Goal: Task Accomplishment & Management: Manage account settings

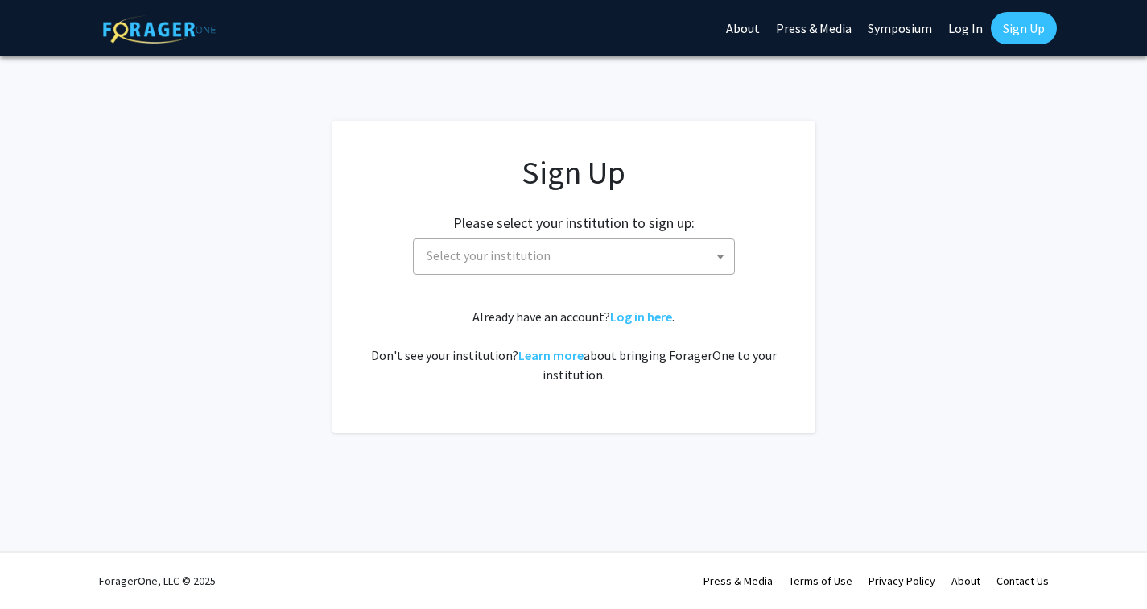
click at [700, 247] on span "Select your institution" at bounding box center [577, 255] width 314 height 33
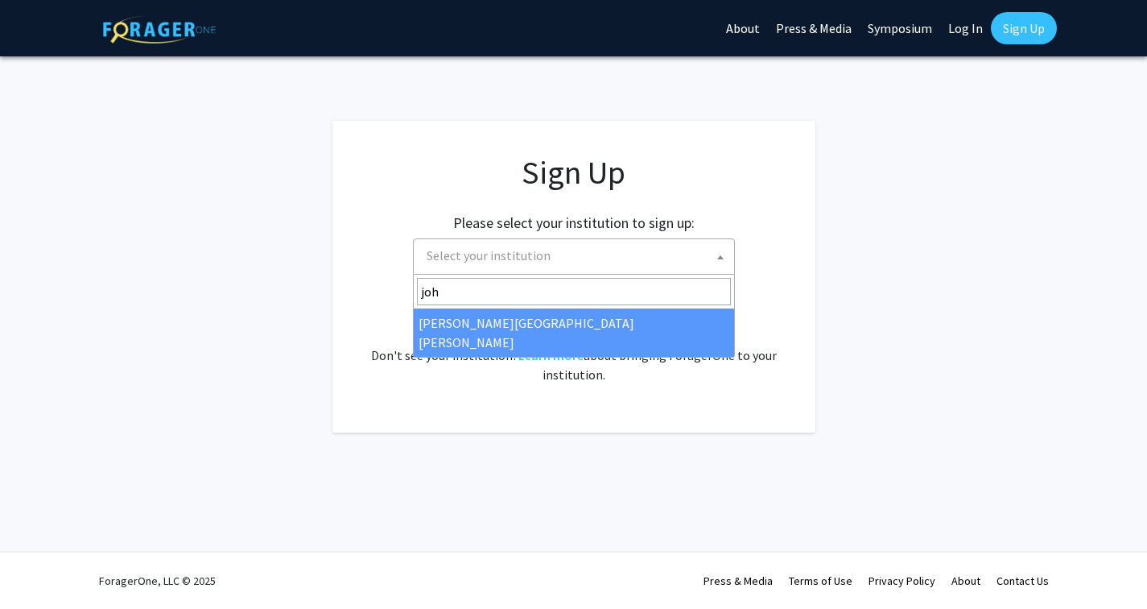
type input "[PERSON_NAME]"
select select "1"
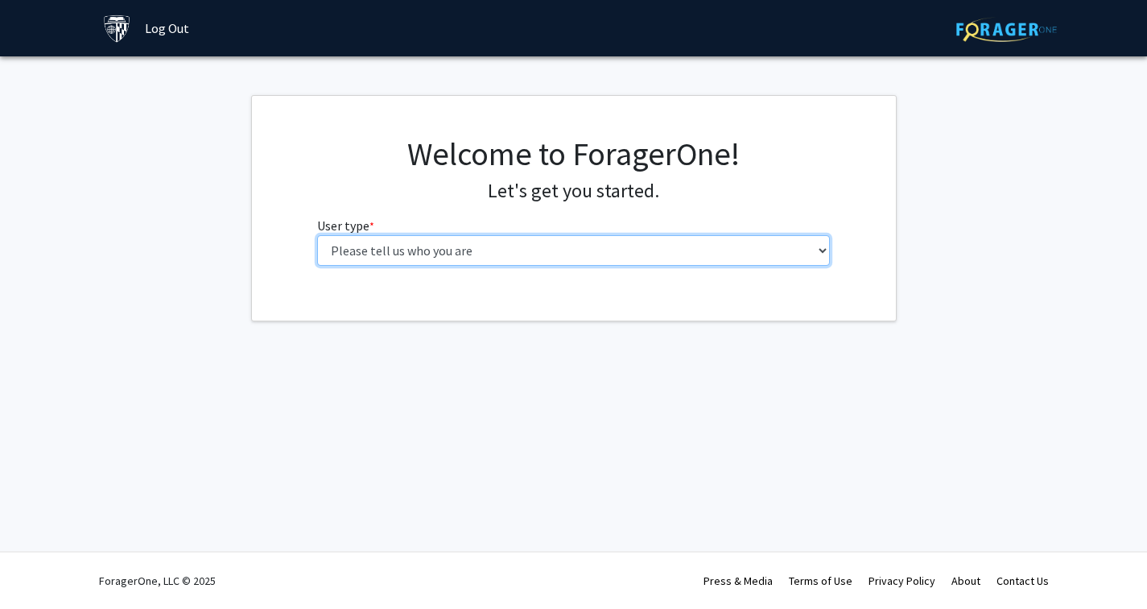
click at [659, 247] on select "Please tell us who you are Undergraduate Student Master's Student Doctoral Cand…" at bounding box center [573, 250] width 513 height 31
select select "2: masters"
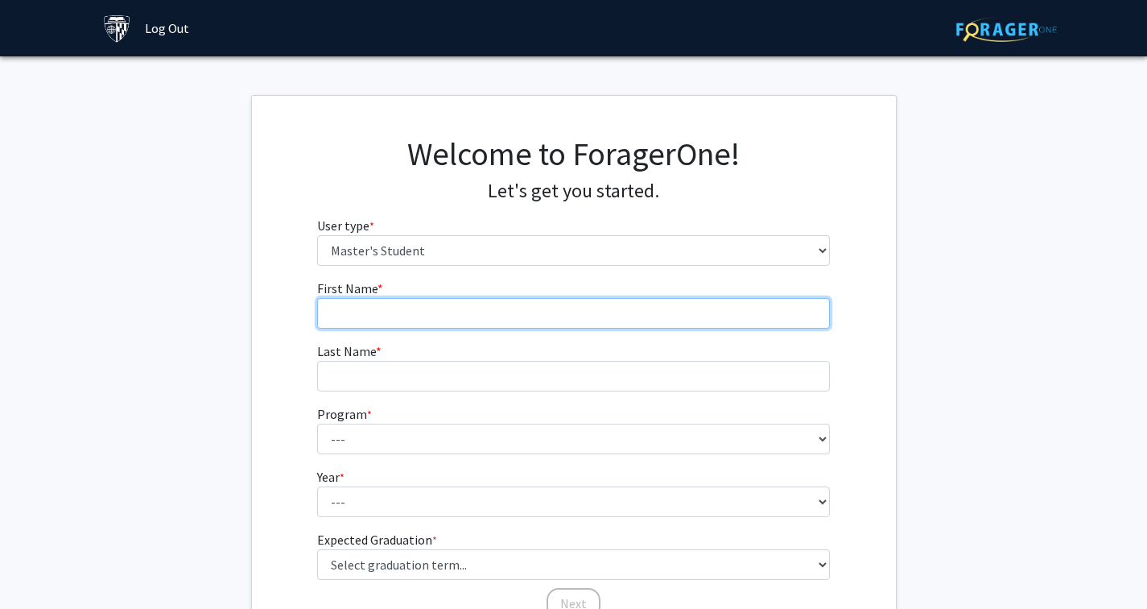
click at [635, 310] on input "First Name * required" at bounding box center [573, 313] width 513 height 31
type input "Yasmine"
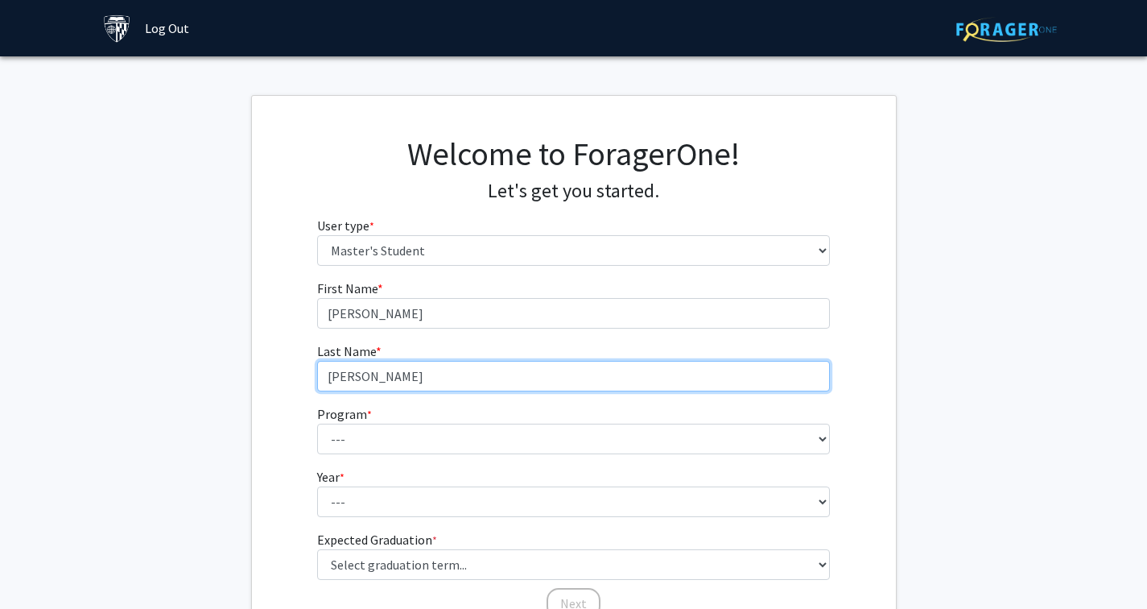
type input "Ali"
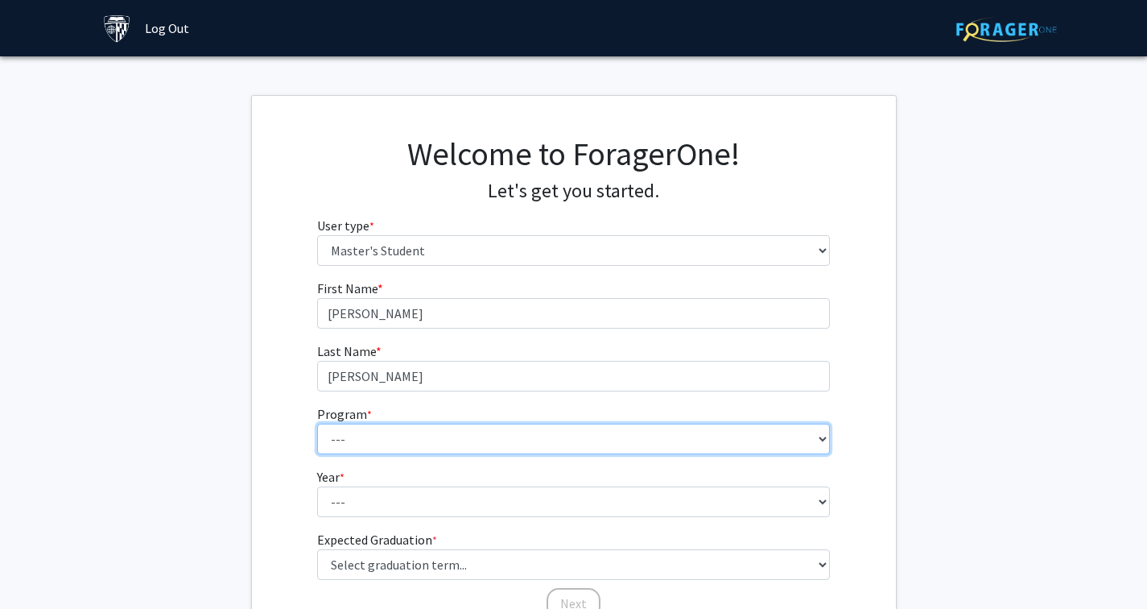
click at [488, 445] on select "--- Anatomy Education Applied and Computational Mathematics Applied Biomedical …" at bounding box center [573, 439] width 513 height 31
select select "26: 18"
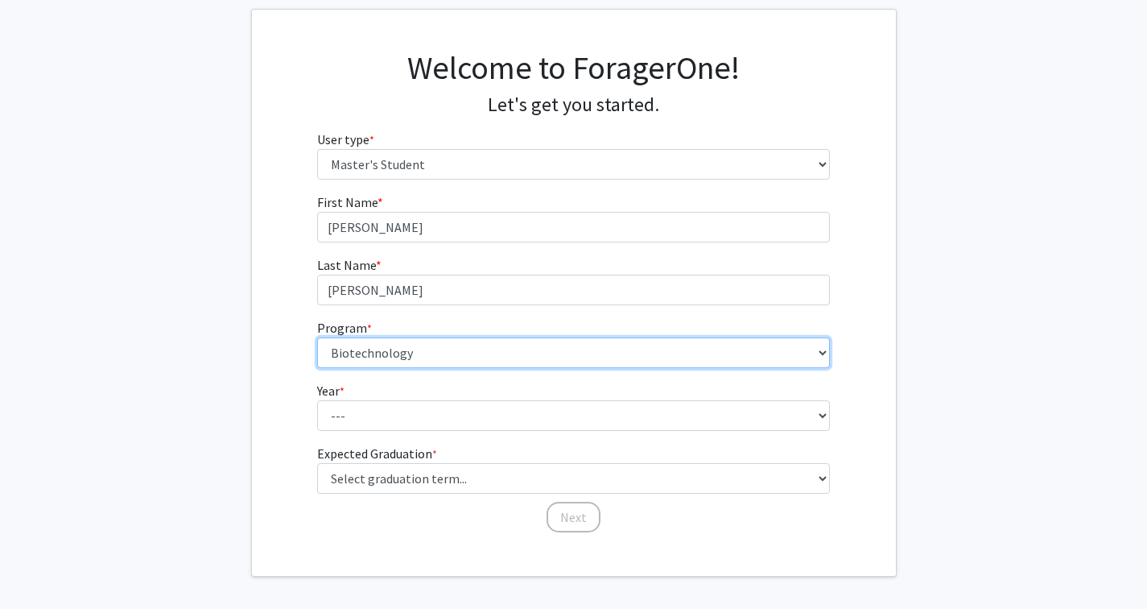
scroll to position [147, 0]
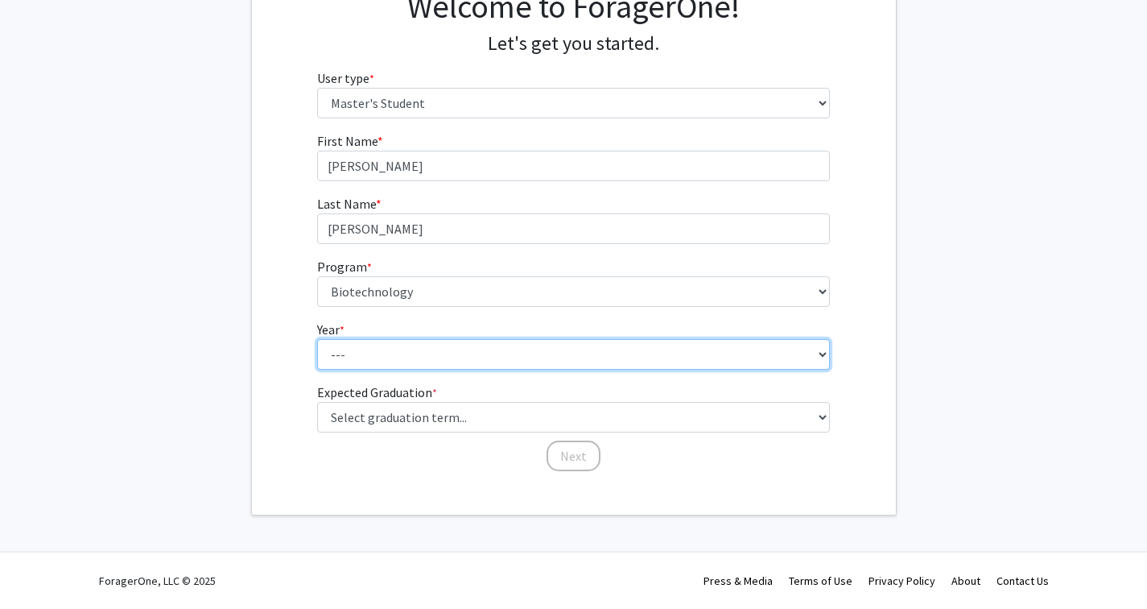
click at [610, 364] on select "--- First Year Second Year" at bounding box center [573, 354] width 513 height 31
select select "1: first_year"
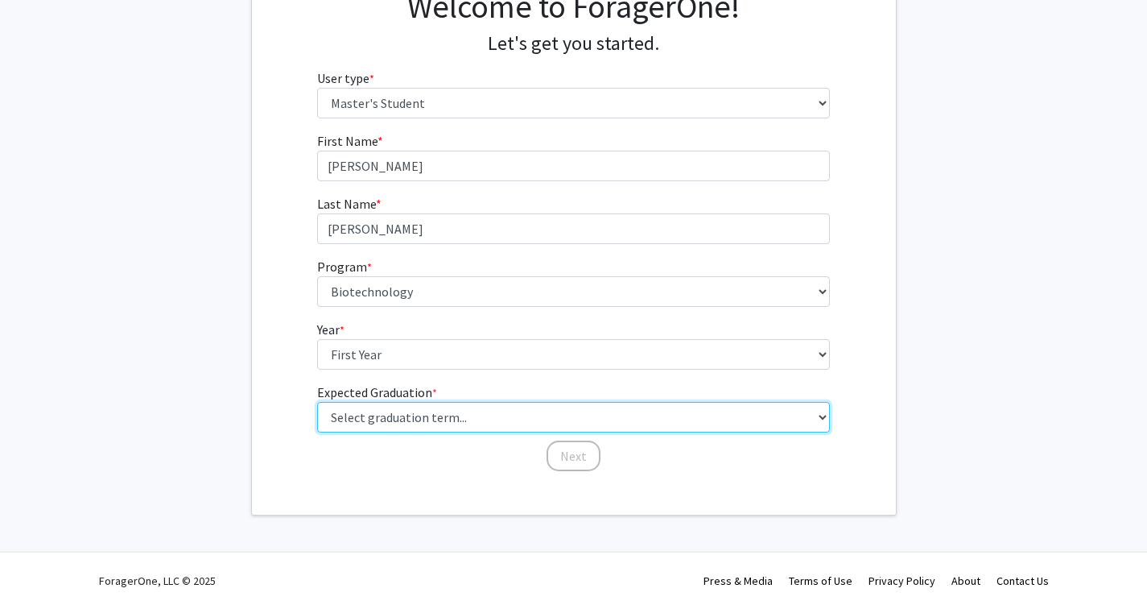
click at [602, 417] on select "Select graduation term... Spring 2025 Summer 2025 Fall 2025 Winter 2025 Spring …" at bounding box center [573, 417] width 513 height 31
select select "7: fall_2026"
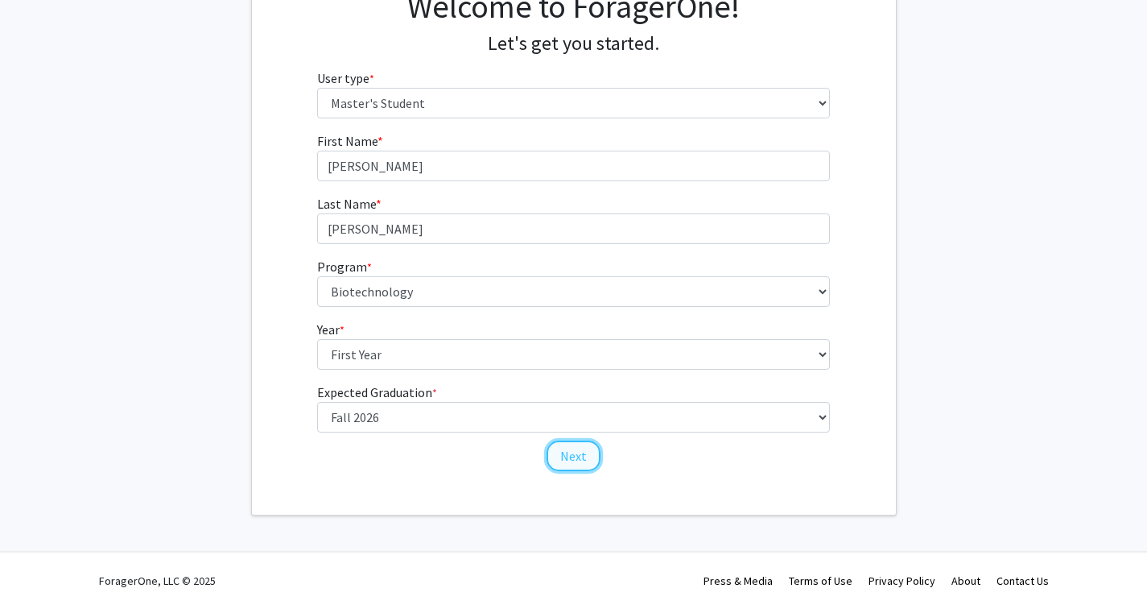
click at [583, 452] on button "Next" at bounding box center [574, 455] width 54 height 31
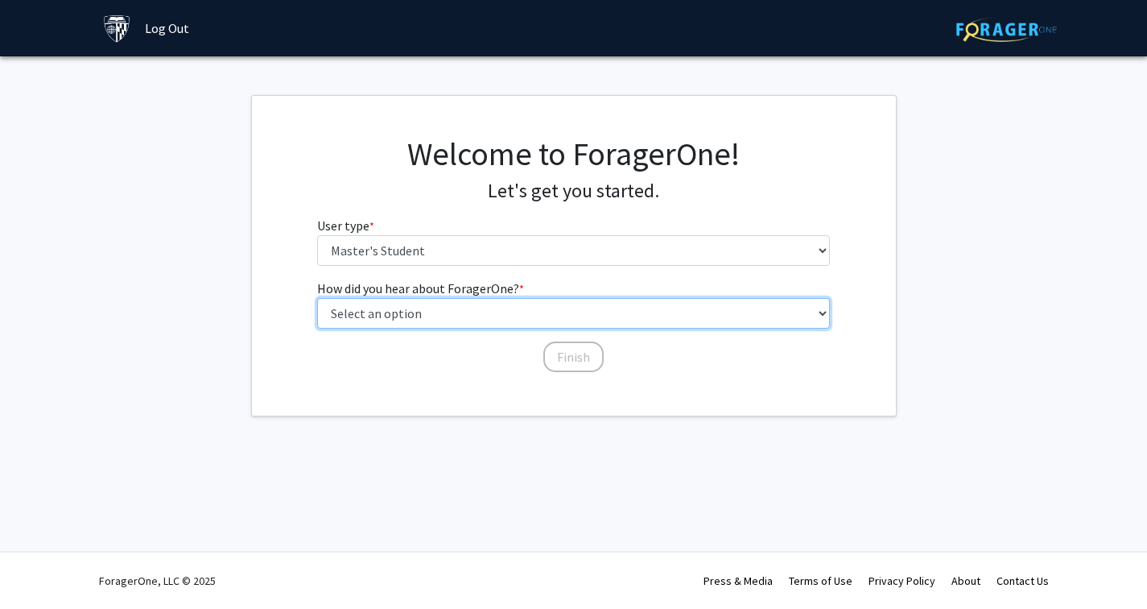
click at [615, 316] on select "Select an option Peer/student recommendation Faculty/staff recommendation Unive…" at bounding box center [573, 313] width 513 height 31
select select "3: university_website"
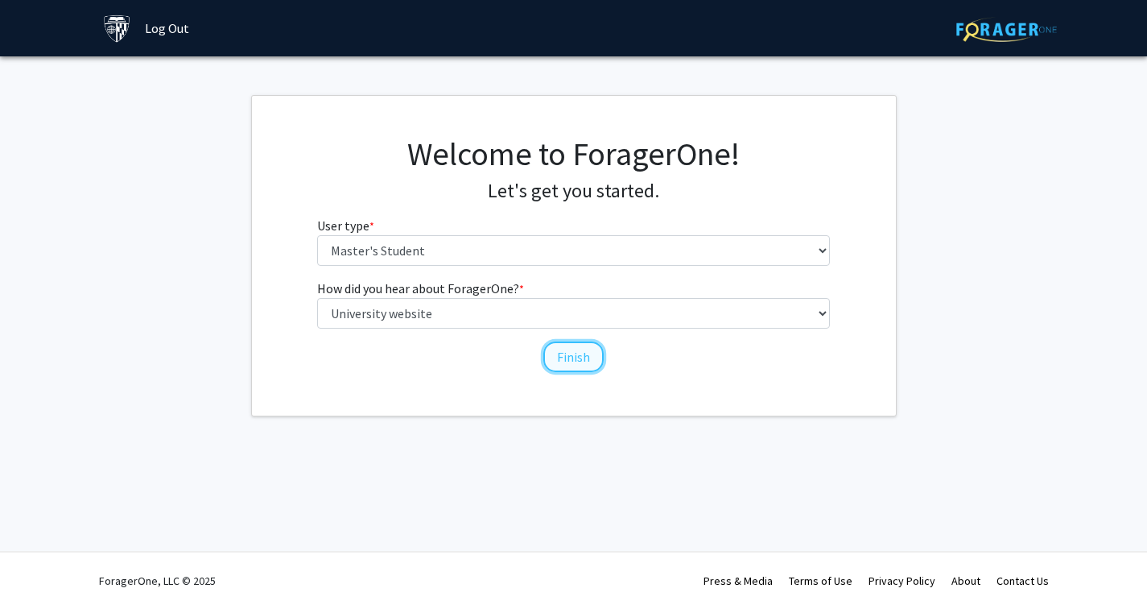
click at [565, 355] on button "Finish" at bounding box center [573, 356] width 60 height 31
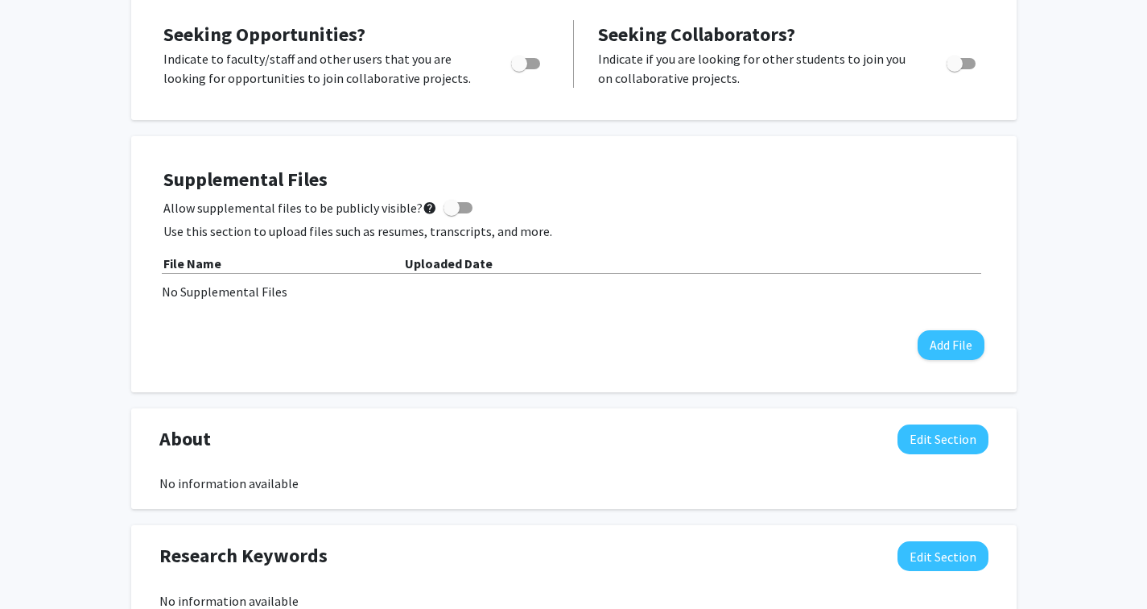
scroll to position [329, 0]
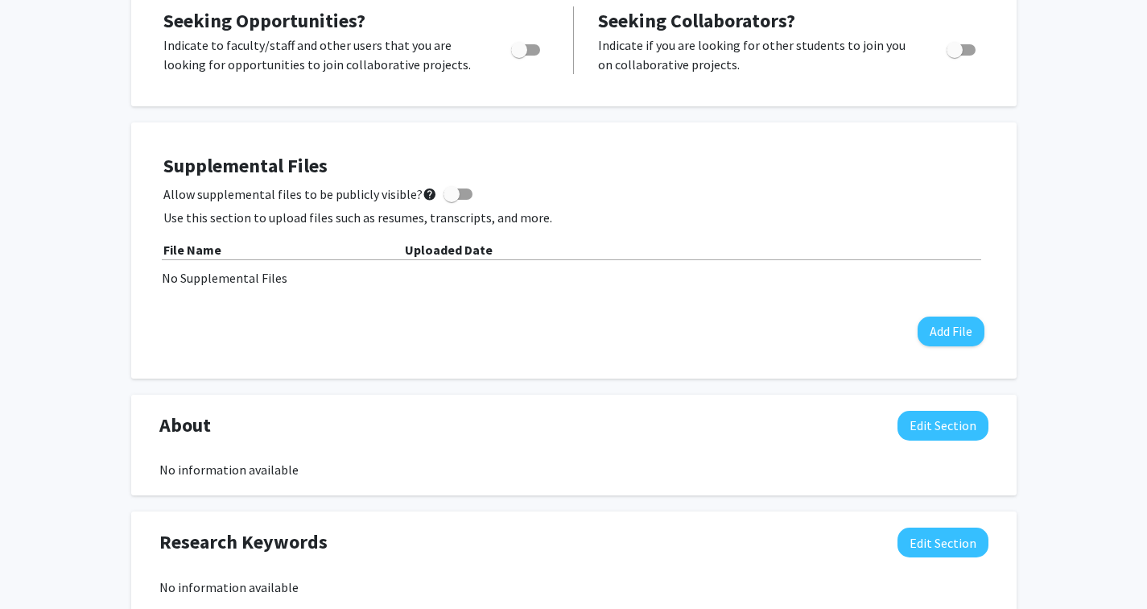
click at [519, 50] on span "Toggle" at bounding box center [519, 50] width 16 height 16
click at [519, 56] on input "Are you actively seeking opportunities?" at bounding box center [519, 56] width 1 height 1
checkbox input "true"
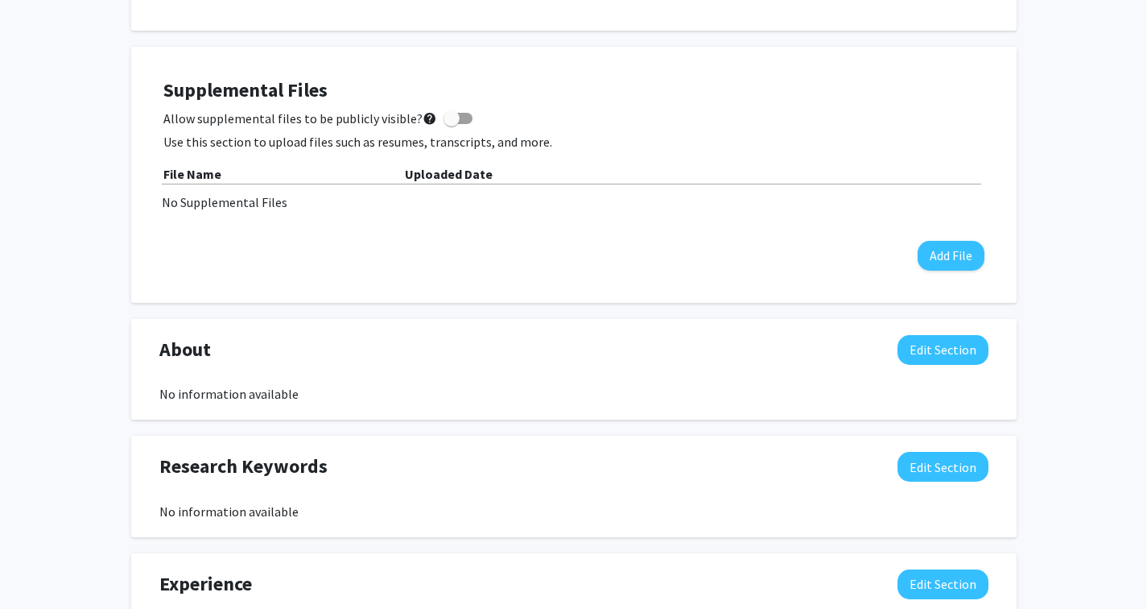
scroll to position [481, 0]
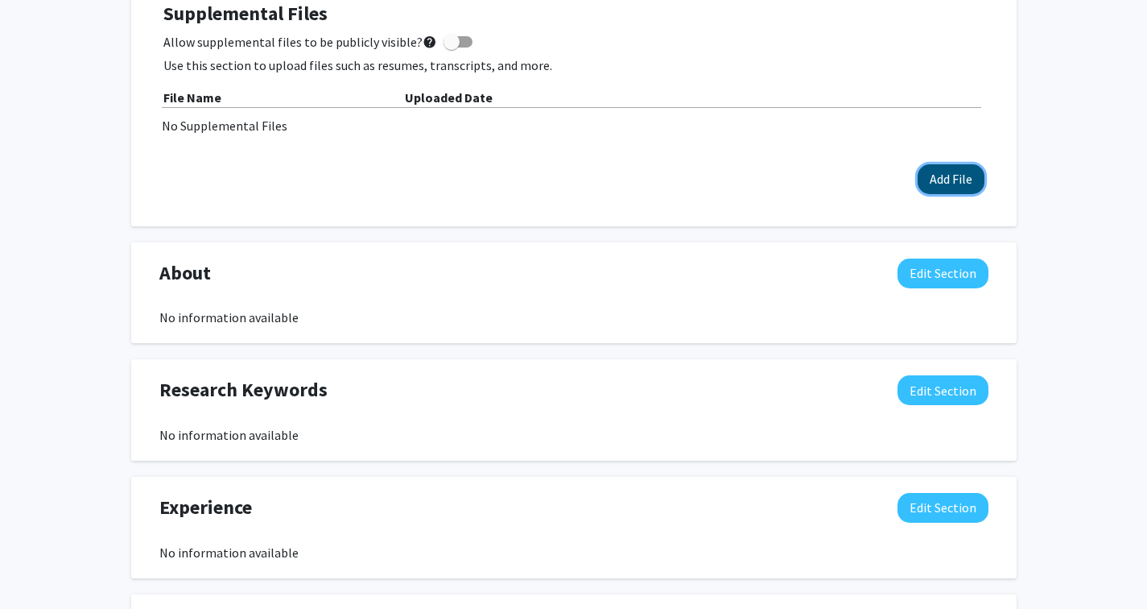
click at [940, 170] on button "Add File" at bounding box center [951, 179] width 67 height 30
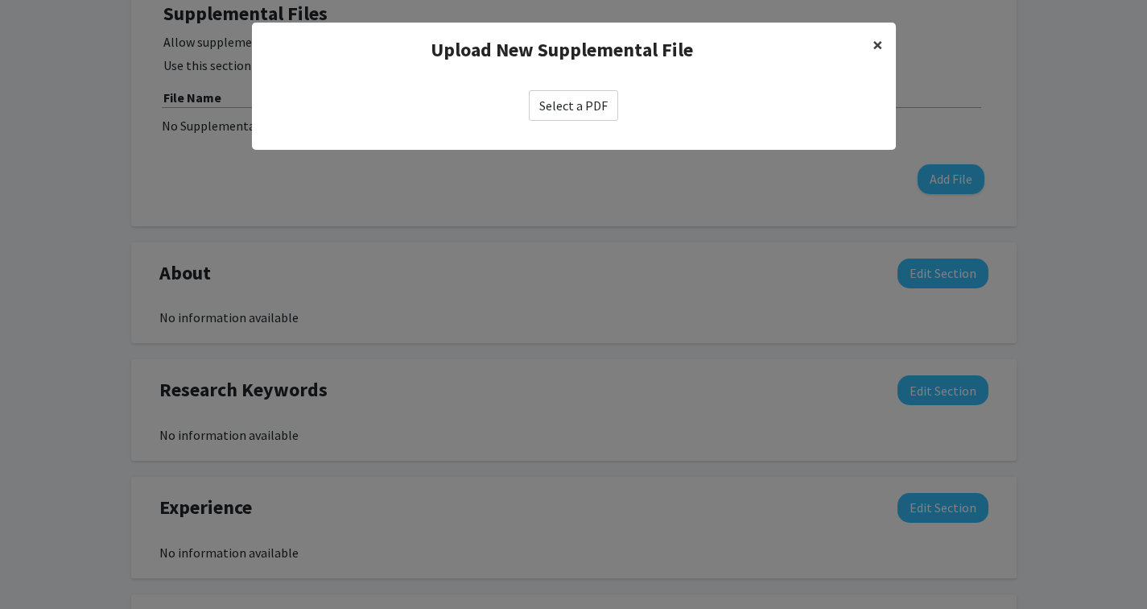
click at [876, 44] on span "×" at bounding box center [878, 44] width 10 height 25
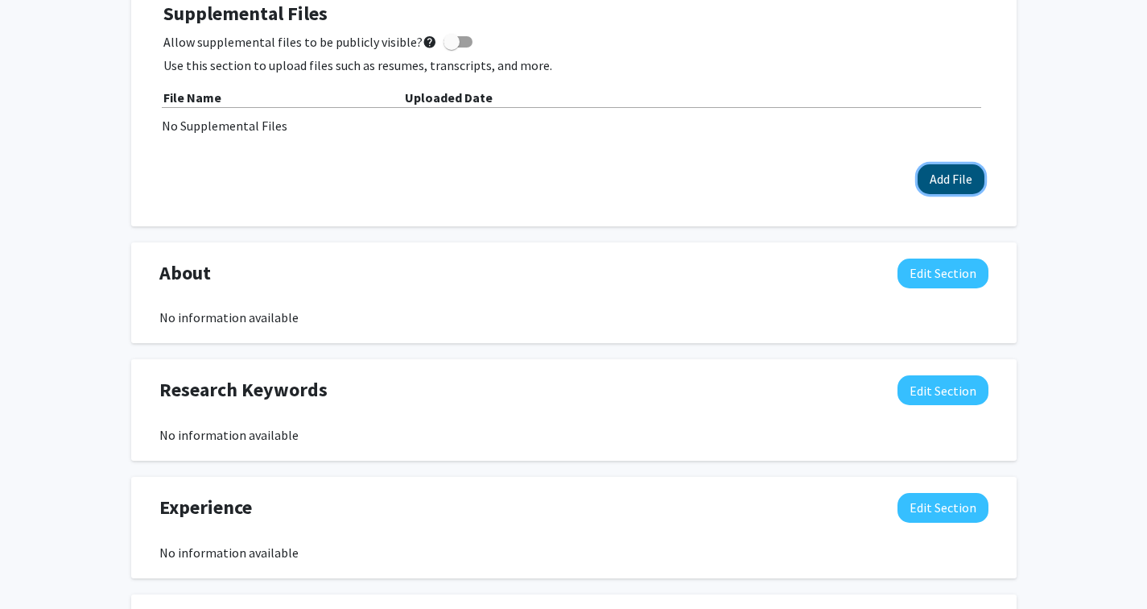
click at [936, 179] on button "Add File" at bounding box center [951, 179] width 67 height 30
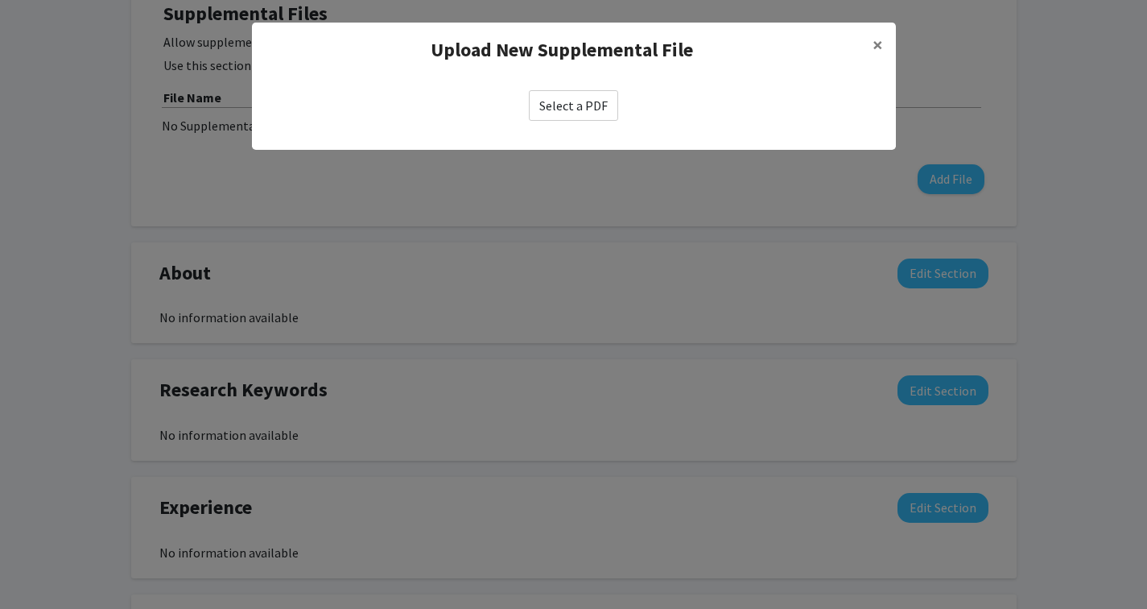
click at [605, 108] on label "Select a PDF" at bounding box center [573, 105] width 89 height 31
click at [0, 0] on input "Select a PDF" at bounding box center [0, 0] width 0 height 0
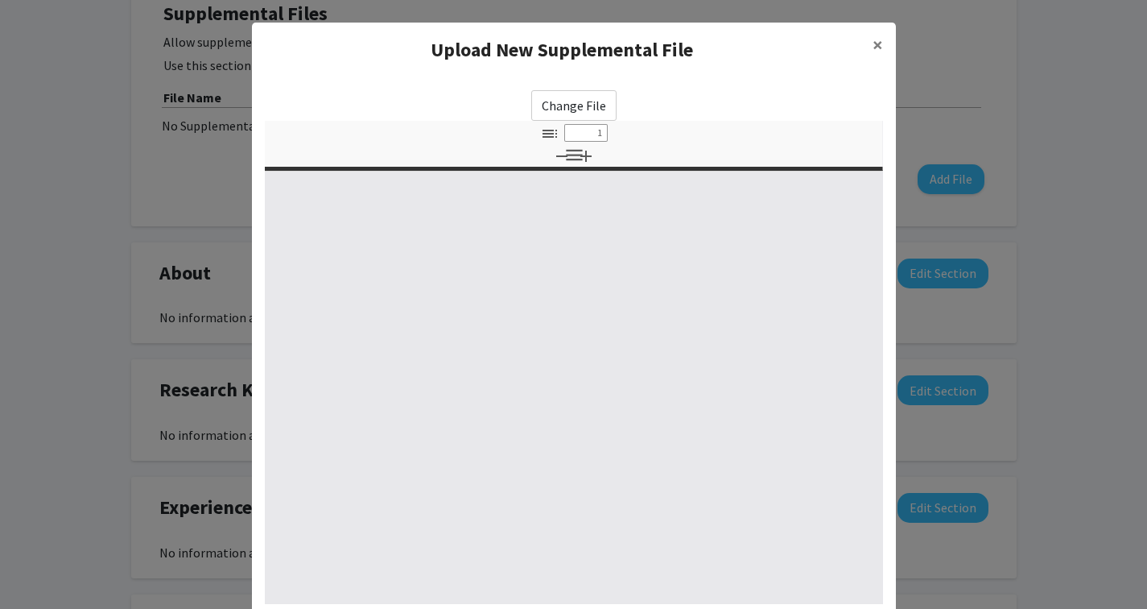
select select "custom"
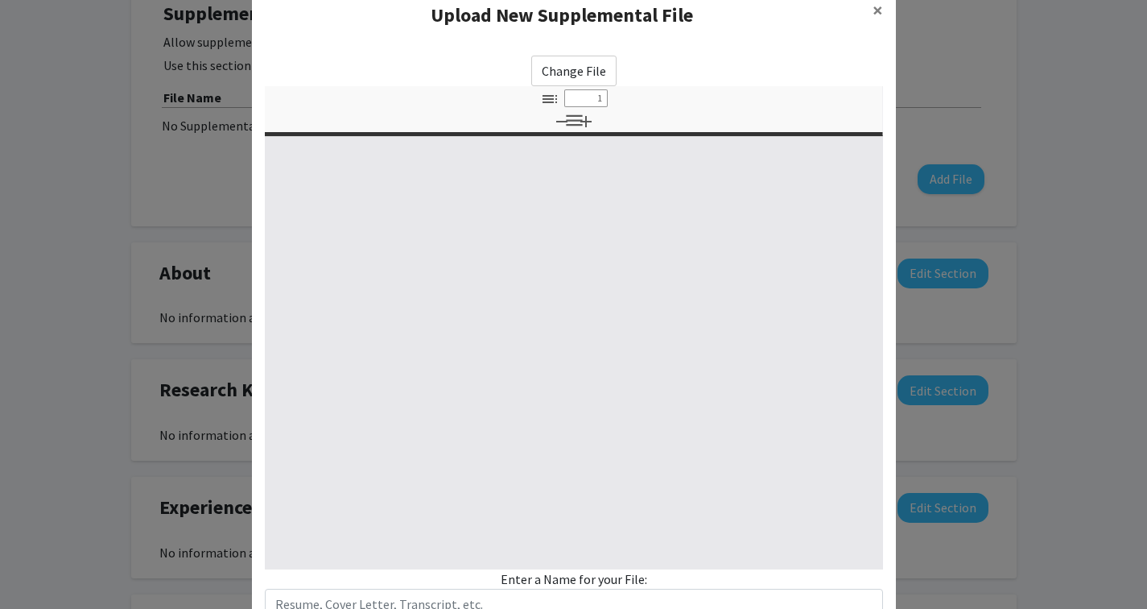
type input "0"
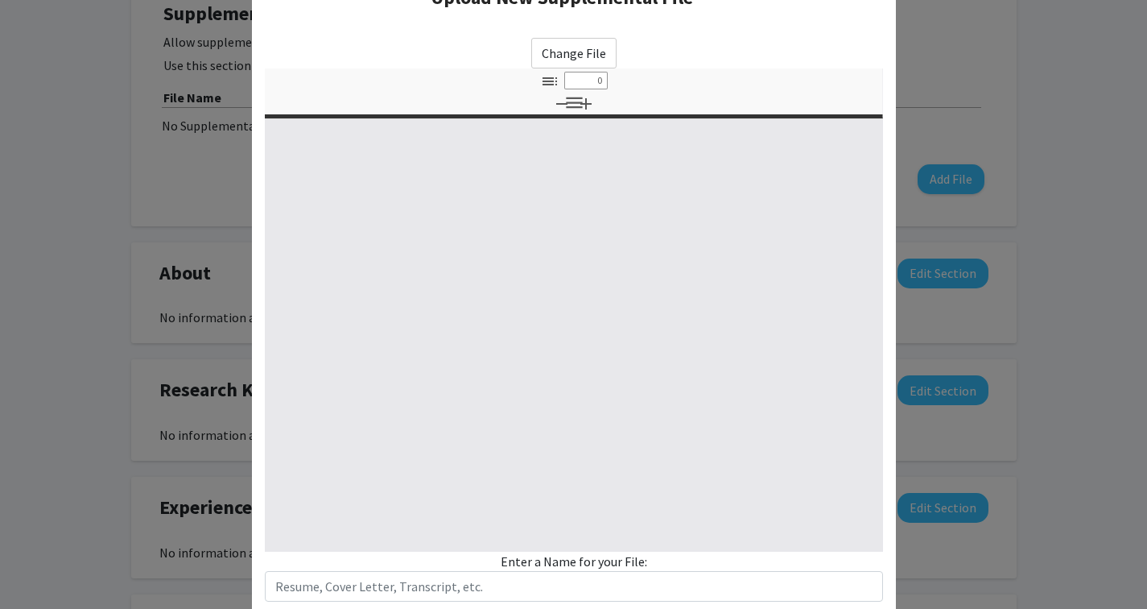
select select "custom"
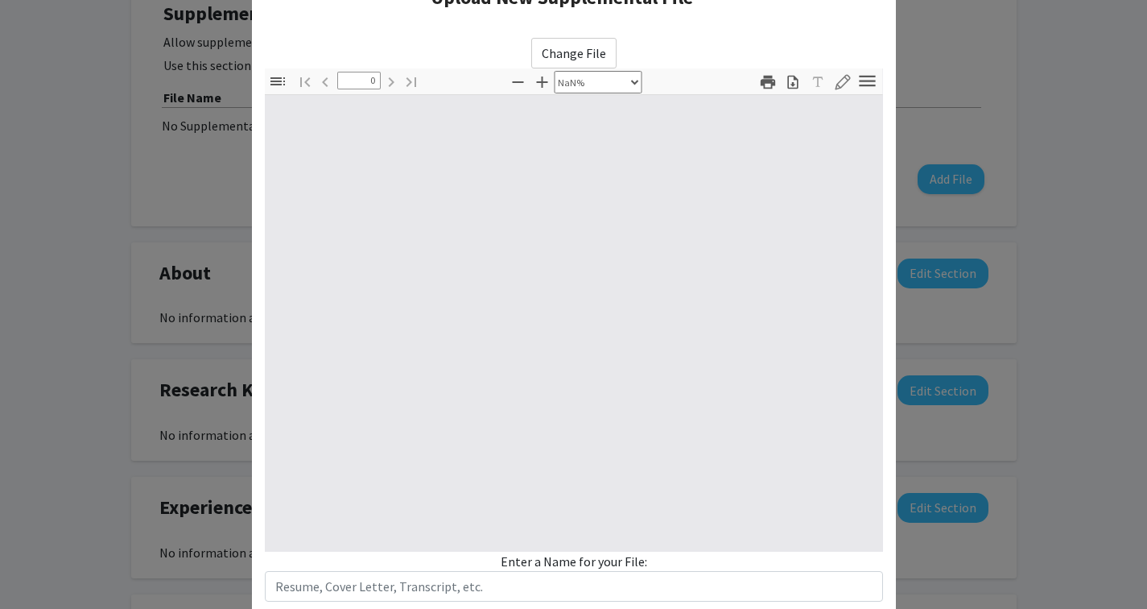
type input "1"
select select "auto"
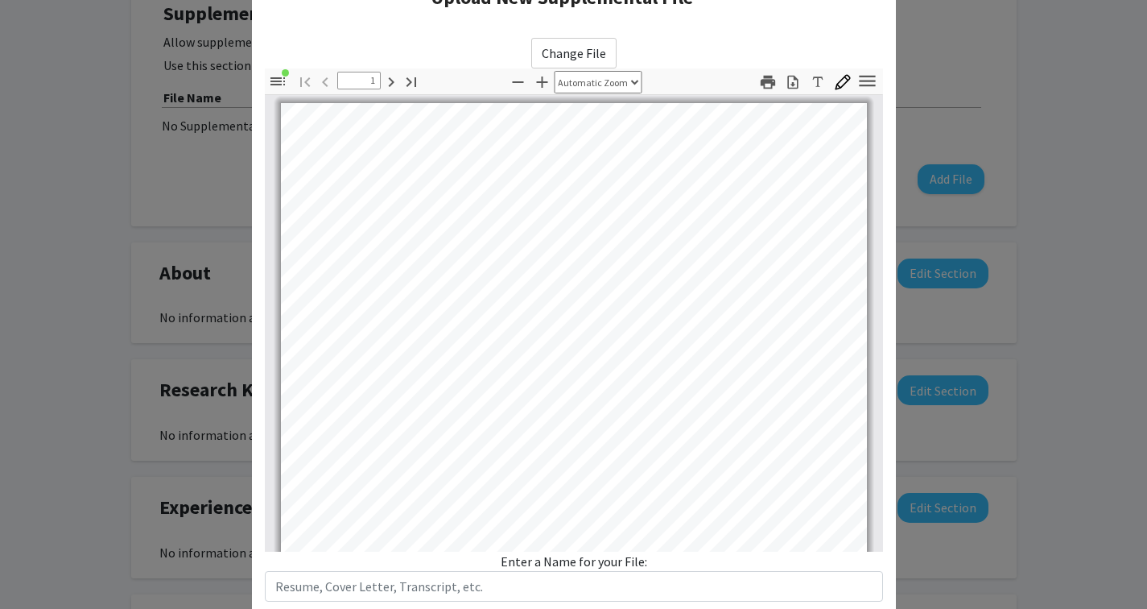
scroll to position [0, 0]
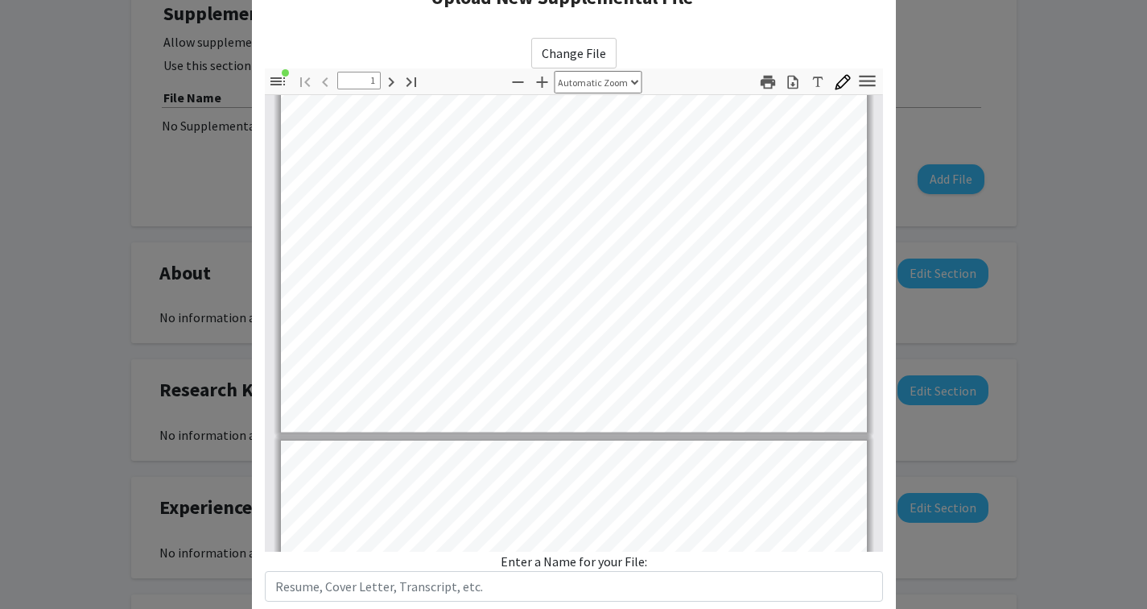
type input "2"
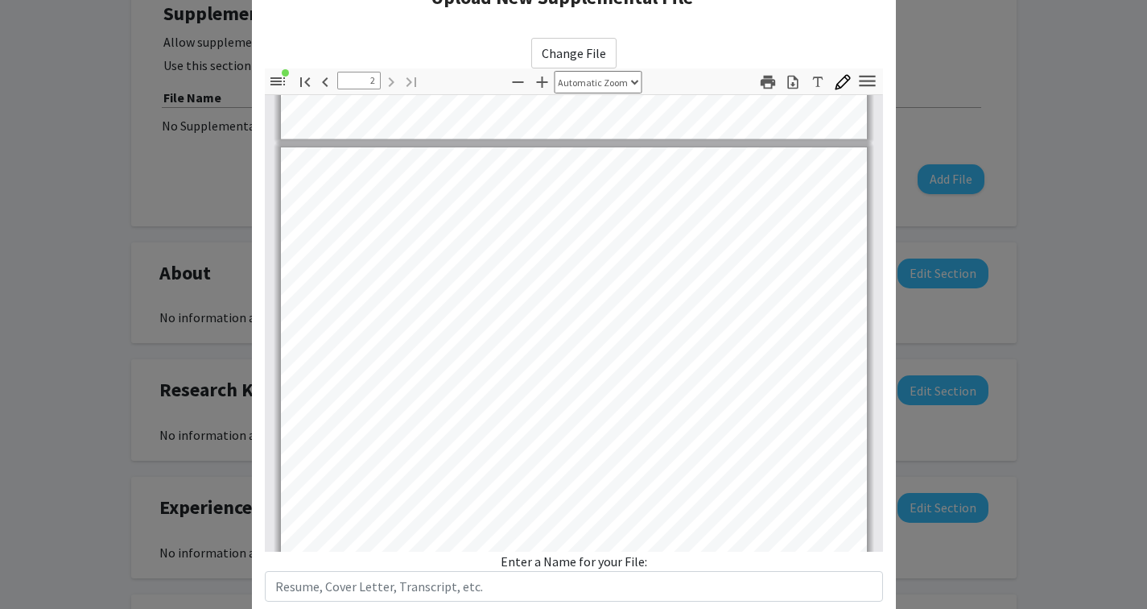
scroll to position [109, 0]
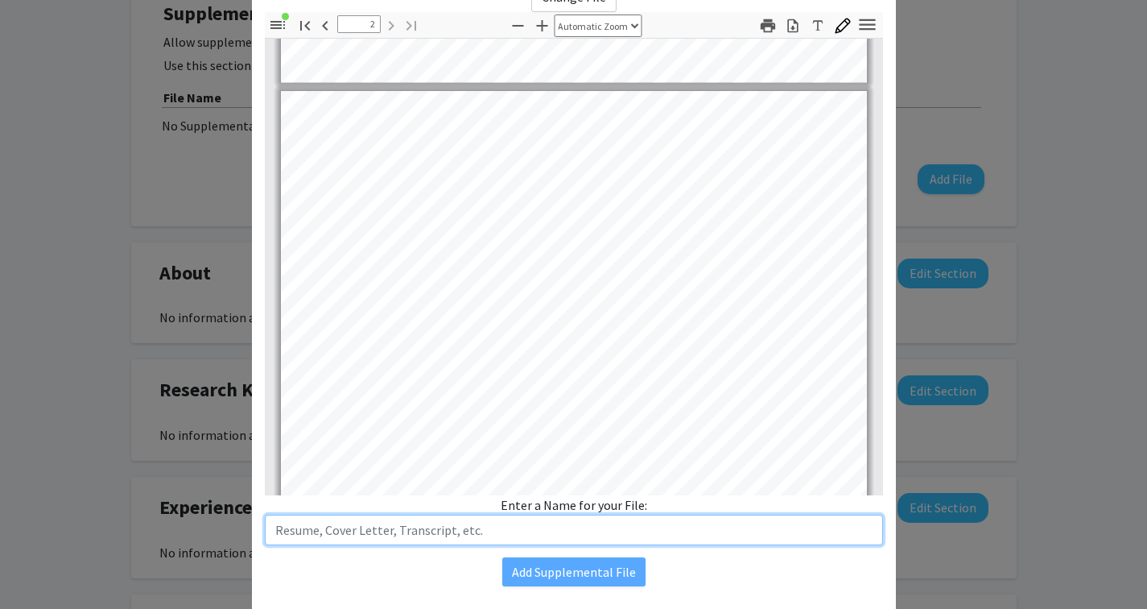
click at [560, 533] on input "text" at bounding box center [574, 530] width 618 height 31
type input "Resume"
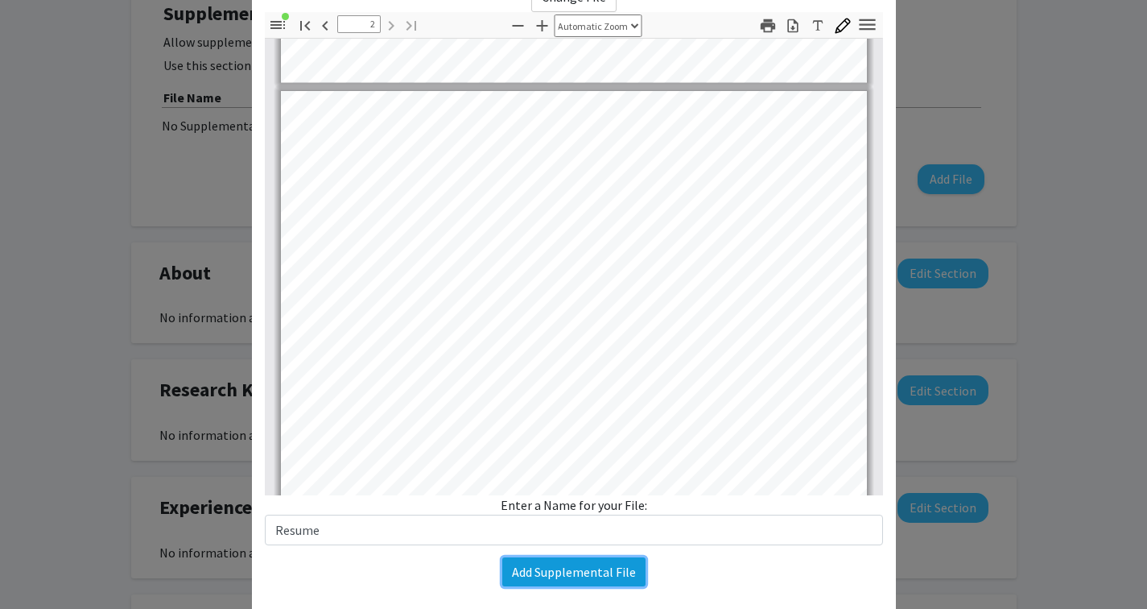
click at [593, 580] on button "Add Supplemental File" at bounding box center [573, 571] width 143 height 29
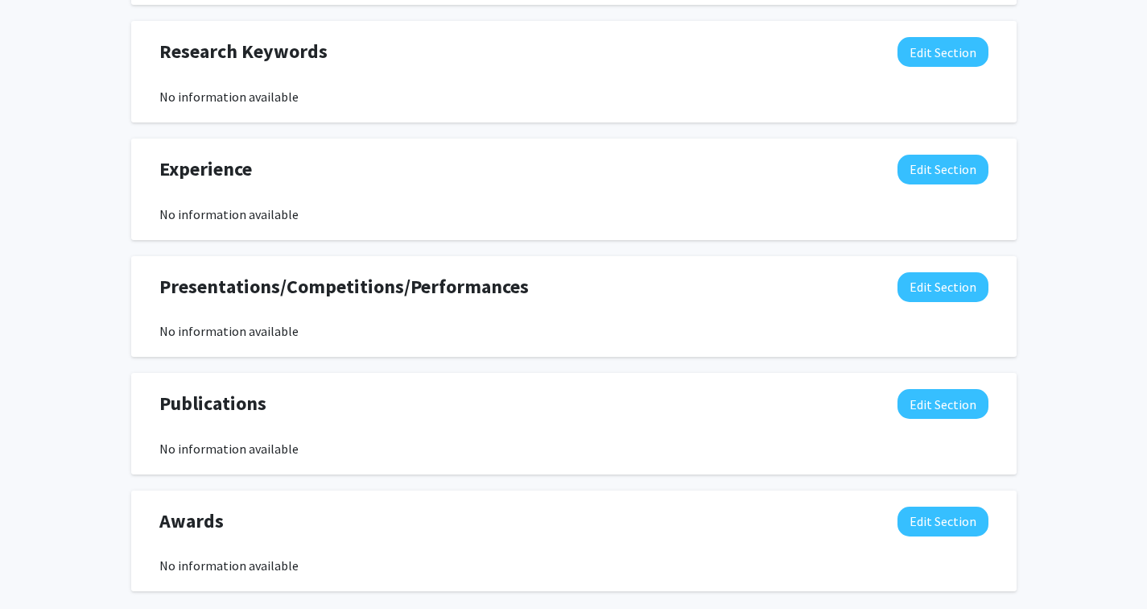
scroll to position [0, 0]
